Goal: Find specific page/section: Find specific page/section

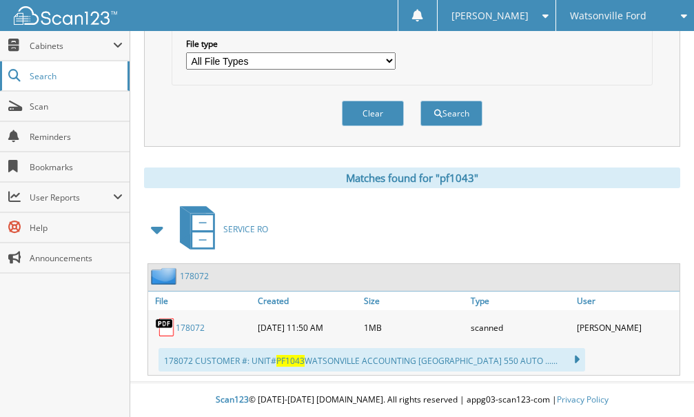
click at [55, 73] on span "Search" at bounding box center [75, 76] width 91 height 12
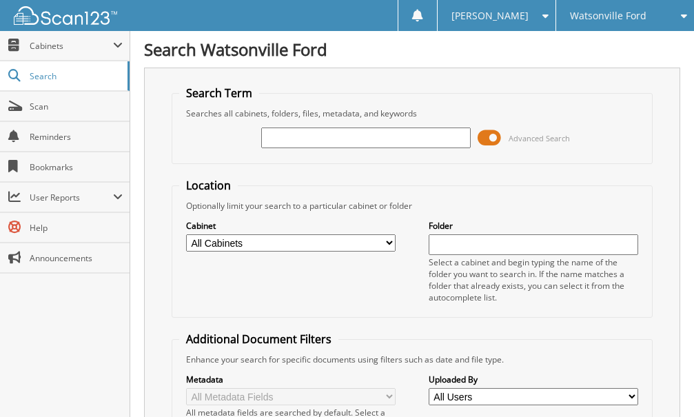
click at [313, 140] on input "text" at bounding box center [365, 137] width 209 height 21
type input "20891"
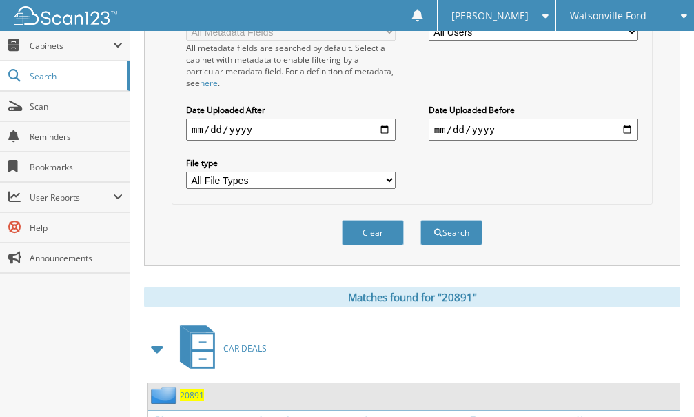
scroll to position [730, 0]
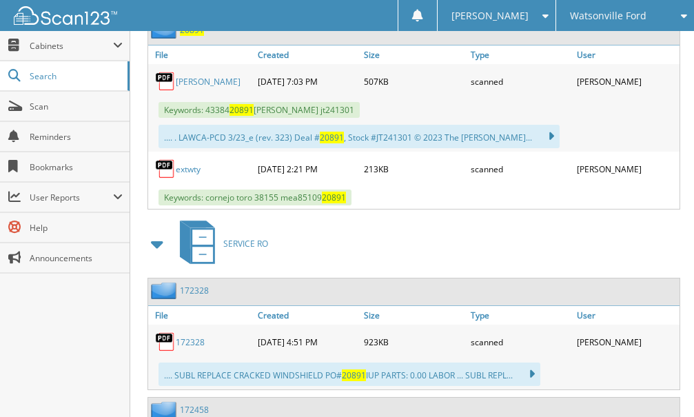
click at [187, 172] on link "extwty" at bounding box center [188, 169] width 25 height 12
click at [52, 76] on span "Search" at bounding box center [75, 76] width 91 height 12
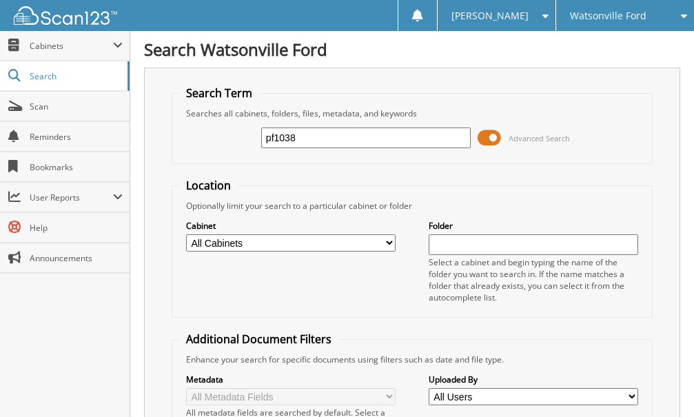
type input "pf1038"
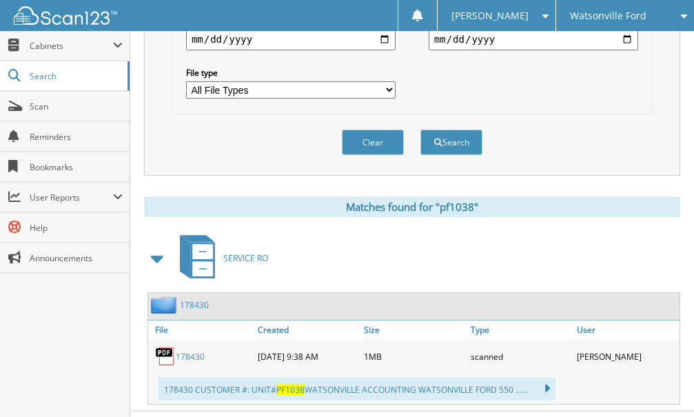
scroll to position [484, 0]
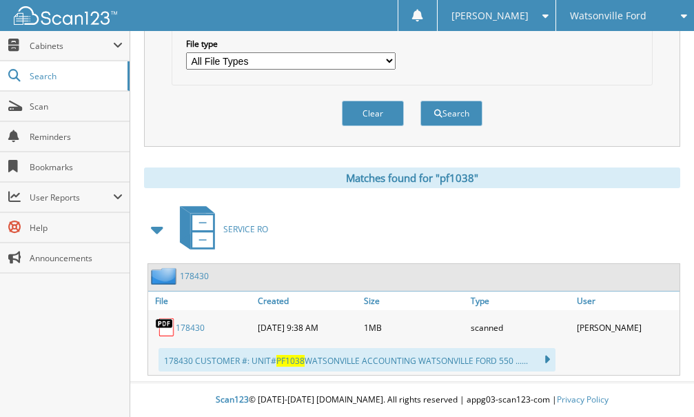
click at [195, 323] on link "178430" at bounding box center [190, 328] width 29 height 12
click at [74, 364] on div "Close Cabinets This Company All Companies Email Addresses" at bounding box center [65, 224] width 130 height 386
